Goal: Find specific page/section: Find specific page/section

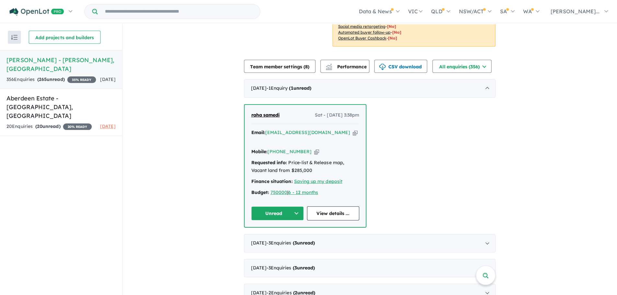
scroll to position [194, 0]
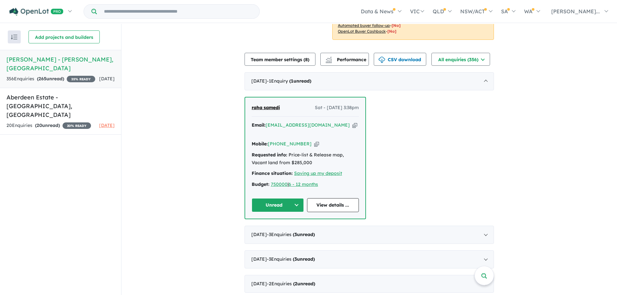
click at [314, 145] on icon "button" at bounding box center [316, 144] width 5 height 7
click at [352, 126] on icon "button" at bounding box center [354, 125] width 5 height 7
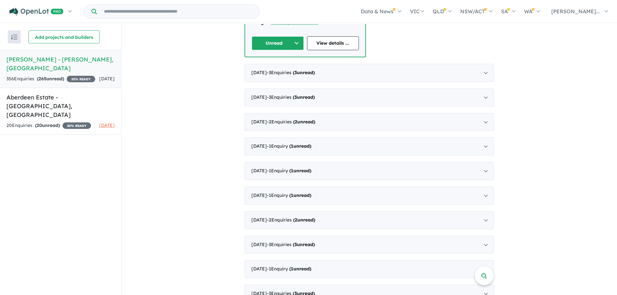
scroll to position [291, 0]
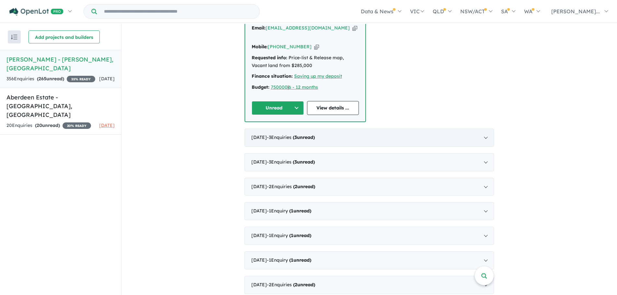
click at [459, 134] on div "[DATE] - 3 Enquir ies ( 3 unread)" at bounding box center [368, 138] width 249 height 18
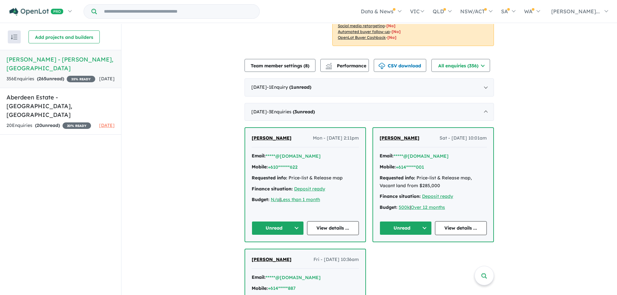
scroll to position [188, 0]
click at [304, 81] on div "[DATE] - 1 Enquir y ( 1 unread)" at bounding box center [368, 88] width 249 height 18
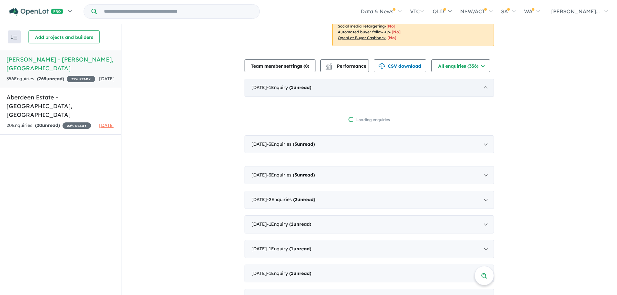
scroll to position [1, 0]
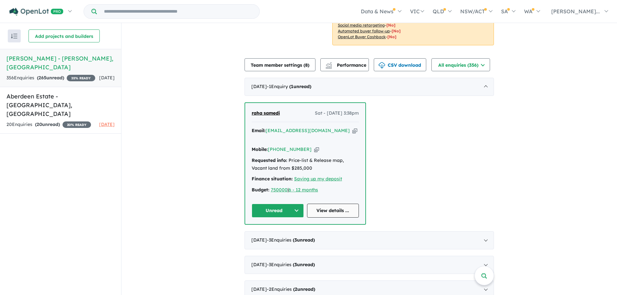
click at [333, 206] on link "View details ..." at bounding box center [333, 211] width 52 height 14
